Goal: Information Seeking & Learning: Learn about a topic

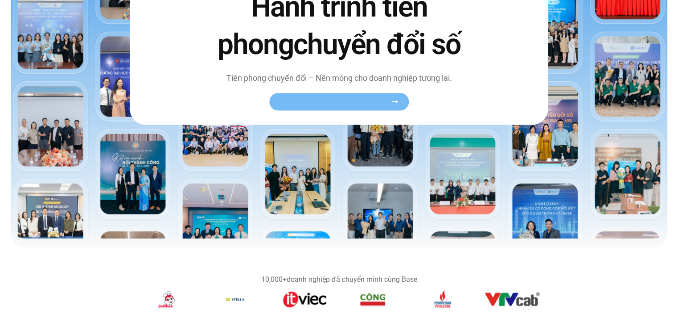
click at [339, 98] on span "Xem toàn bộ câu chuyện khách hàng" at bounding box center [334, 101] width 109 height 7
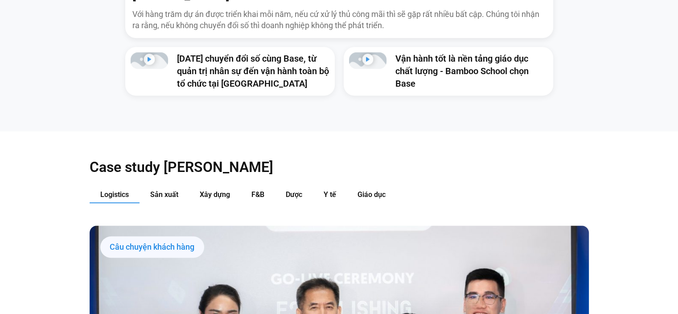
scroll to position [892, 0]
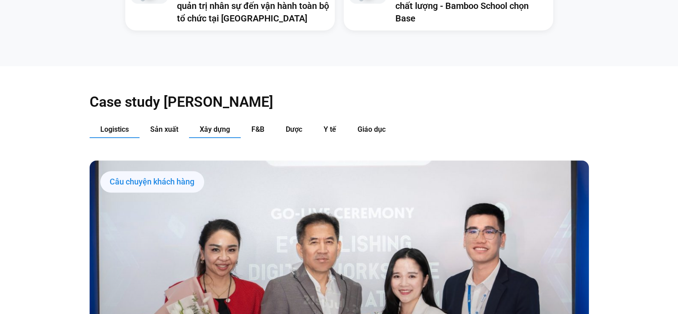
click at [211, 125] on span "Xây dựng" at bounding box center [215, 129] width 30 height 8
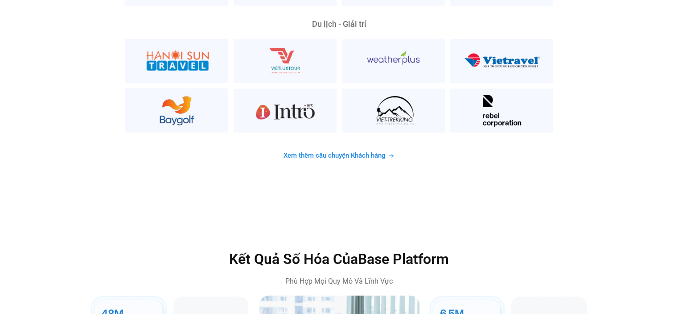
scroll to position [2408, 0]
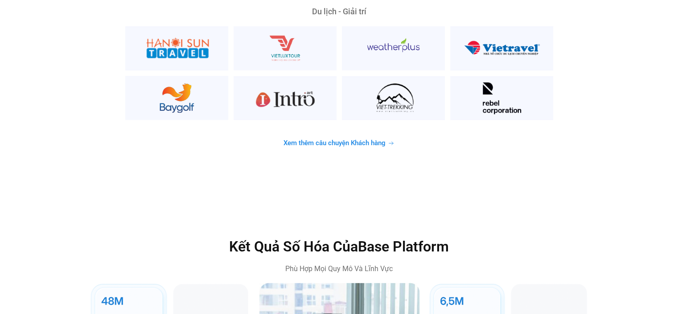
click at [341, 140] on span "Xem thêm câu chuyện Khách hàng" at bounding box center [335, 143] width 102 height 7
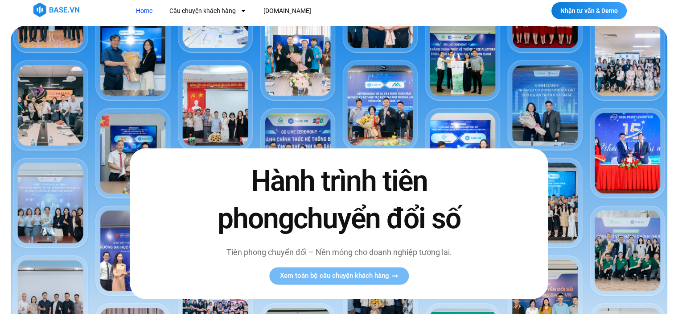
scroll to position [0, 0]
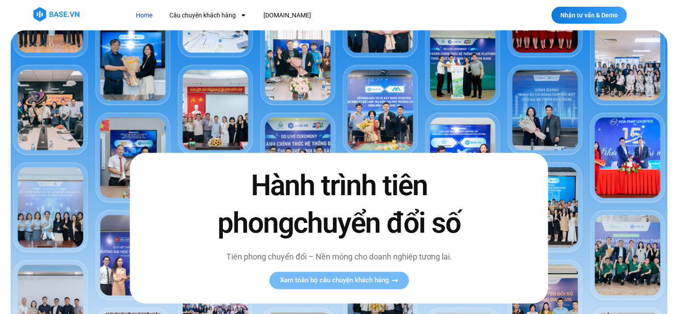
click at [355, 227] on span "chuyển đổi số" at bounding box center [376, 222] width 167 height 33
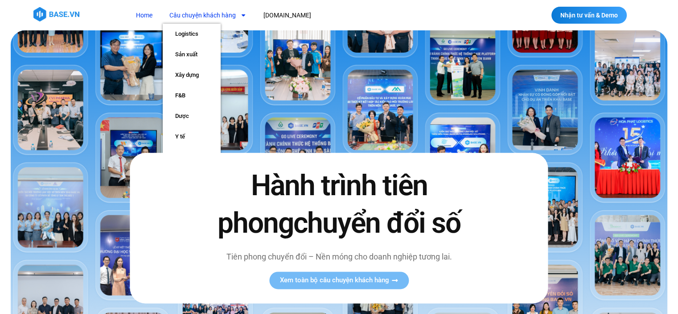
click at [232, 12] on link "Câu chuyện khách hàng" at bounding box center [208, 15] width 91 height 17
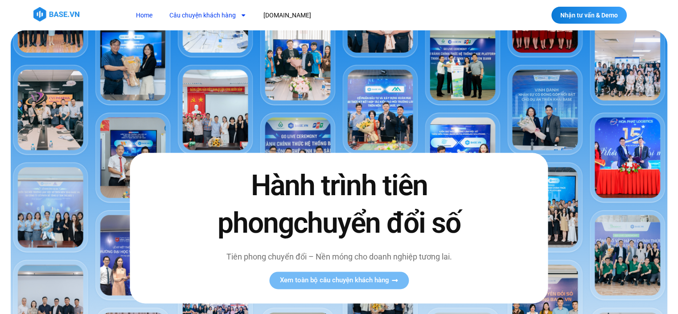
click at [232, 12] on link "Câu chuyện khách hàng" at bounding box center [208, 15] width 91 height 17
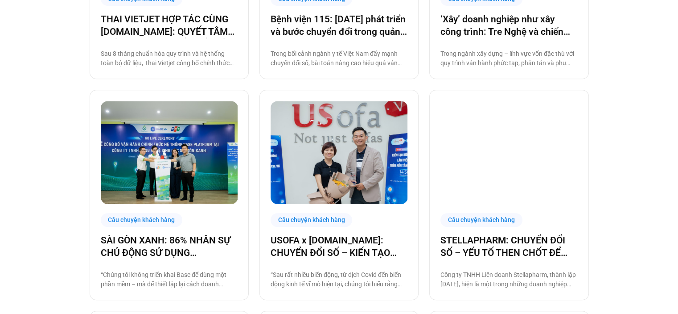
scroll to position [401, 0]
